Goal: Task Accomplishment & Management: Manage account settings

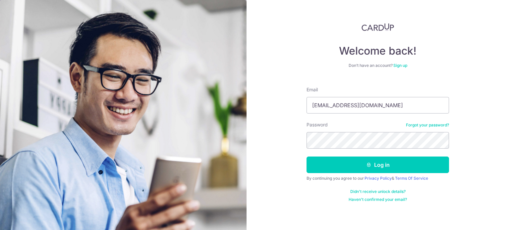
type input "[EMAIL_ADDRESS][DOMAIN_NAME]"
click at [303, 141] on div "Welcome back! Don’t have an account? Sign up Email [EMAIL_ADDRESS][DOMAIN_NAME]…" at bounding box center [377, 115] width 262 height 230
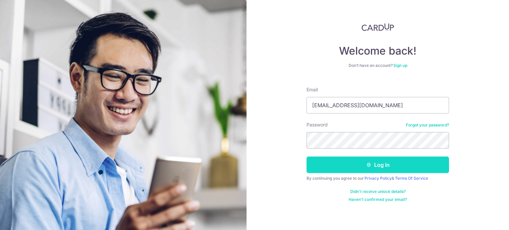
click at [354, 165] on button "Log in" at bounding box center [377, 165] width 142 height 17
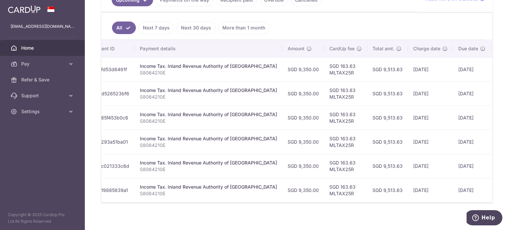
scroll to position [0, 126]
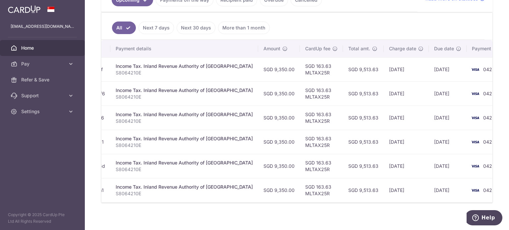
click at [227, 217] on div "× Pause Schedule Pause all future payments in this series Pause just this one p…" at bounding box center [297, 115] width 424 height 230
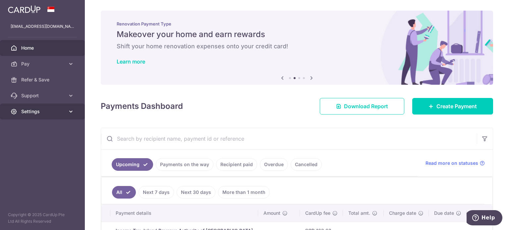
click at [69, 111] on icon at bounding box center [71, 111] width 7 height 7
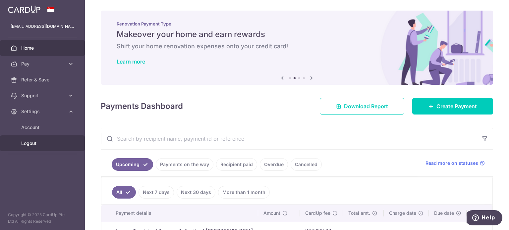
click at [38, 143] on span "Logout" at bounding box center [43, 143] width 44 height 7
